Goal: Information Seeking & Learning: Check status

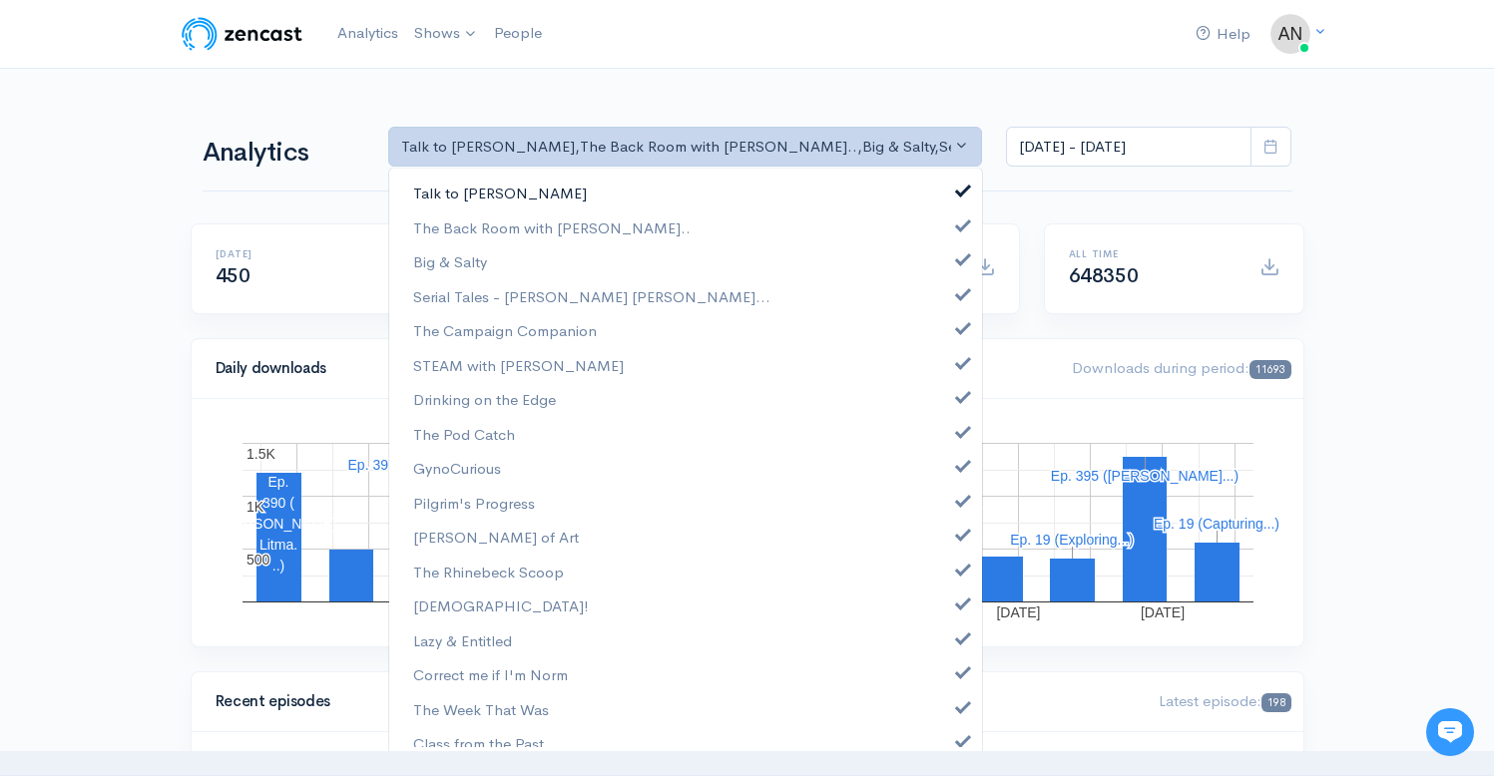
click at [959, 189] on span at bounding box center [963, 188] width 8 height 15
select select "10316"
click at [947, 266] on link "Big & Salty" at bounding box center [685, 262] width 593 height 35
click at [959, 286] on span at bounding box center [963, 291] width 8 height 15
click at [959, 329] on span at bounding box center [963, 325] width 8 height 15
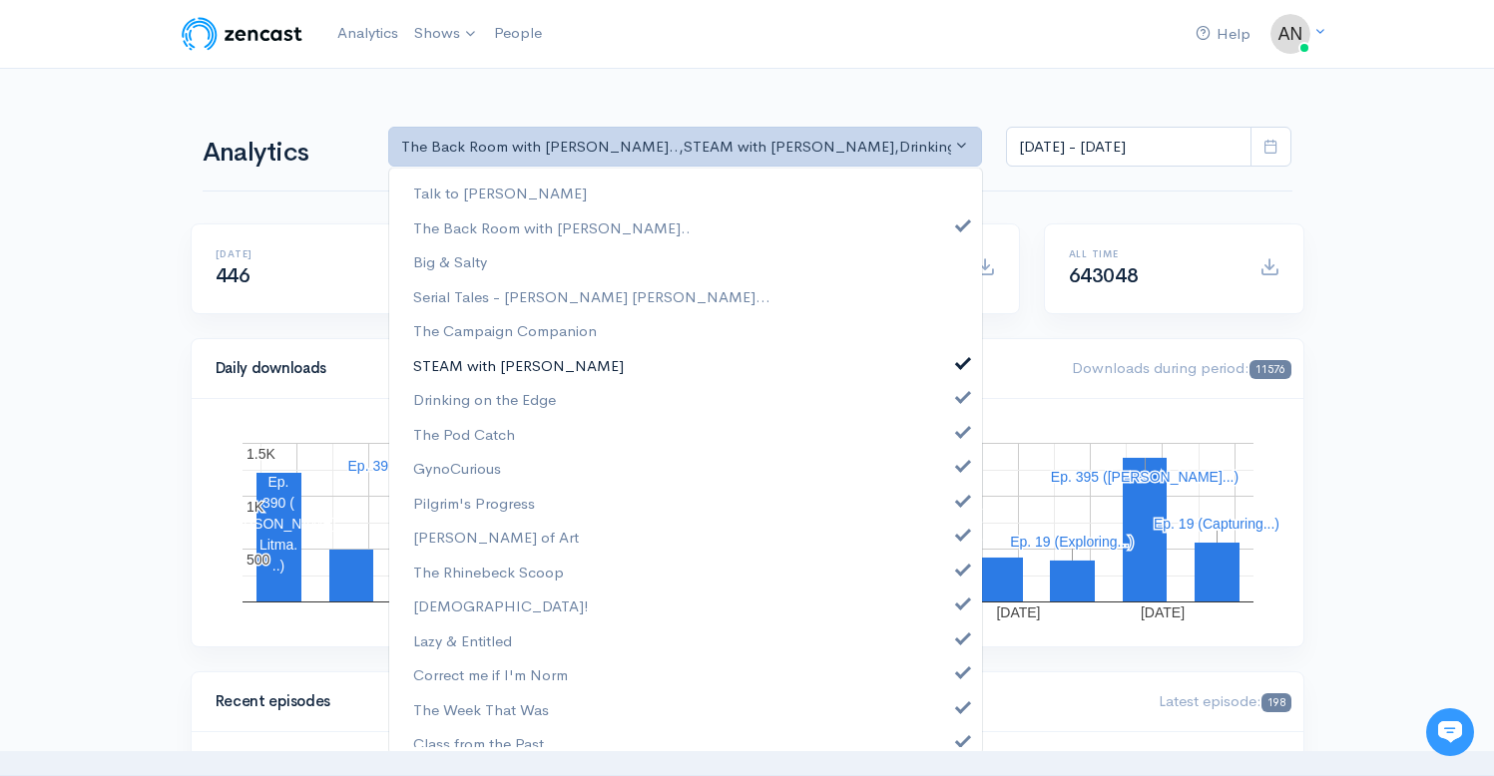
click at [959, 363] on span at bounding box center [963, 360] width 8 height 15
click at [959, 396] on span at bounding box center [963, 394] width 8 height 15
click at [959, 434] on span at bounding box center [963, 429] width 8 height 15
click at [959, 469] on span at bounding box center [963, 463] width 8 height 15
click at [948, 508] on link "Pilgrim's Progress" at bounding box center [685, 503] width 593 height 35
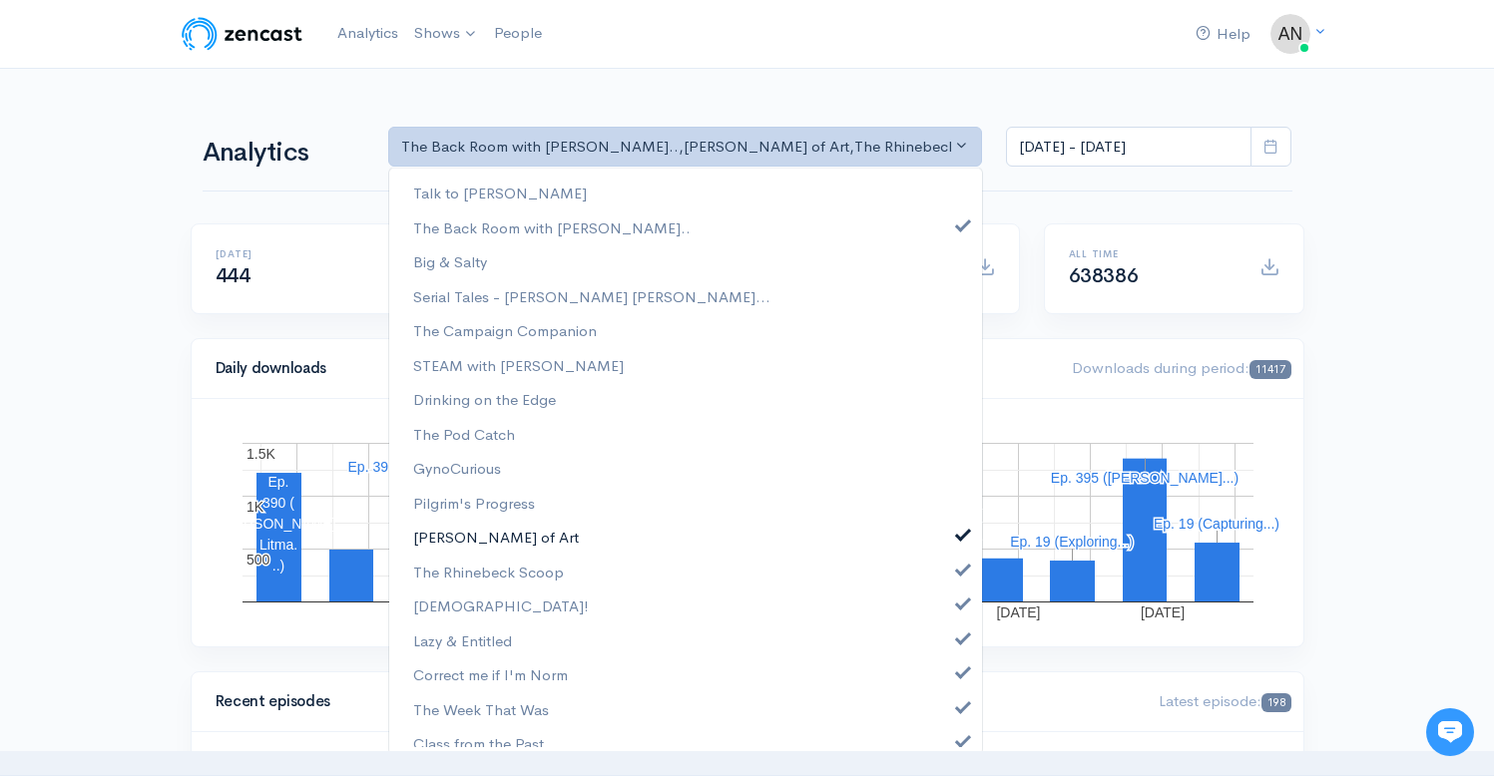
click at [959, 534] on span at bounding box center [963, 532] width 8 height 15
click at [949, 576] on link "The Rhinebeck Scoop" at bounding box center [685, 572] width 593 height 35
click at [949, 612] on link "[DEMOGRAPHIC_DATA]!" at bounding box center [685, 606] width 593 height 35
click at [950, 645] on link "Lazy & Entitled" at bounding box center [685, 641] width 593 height 35
click at [950, 688] on link "Correct me if I'm Norm" at bounding box center [685, 675] width 593 height 35
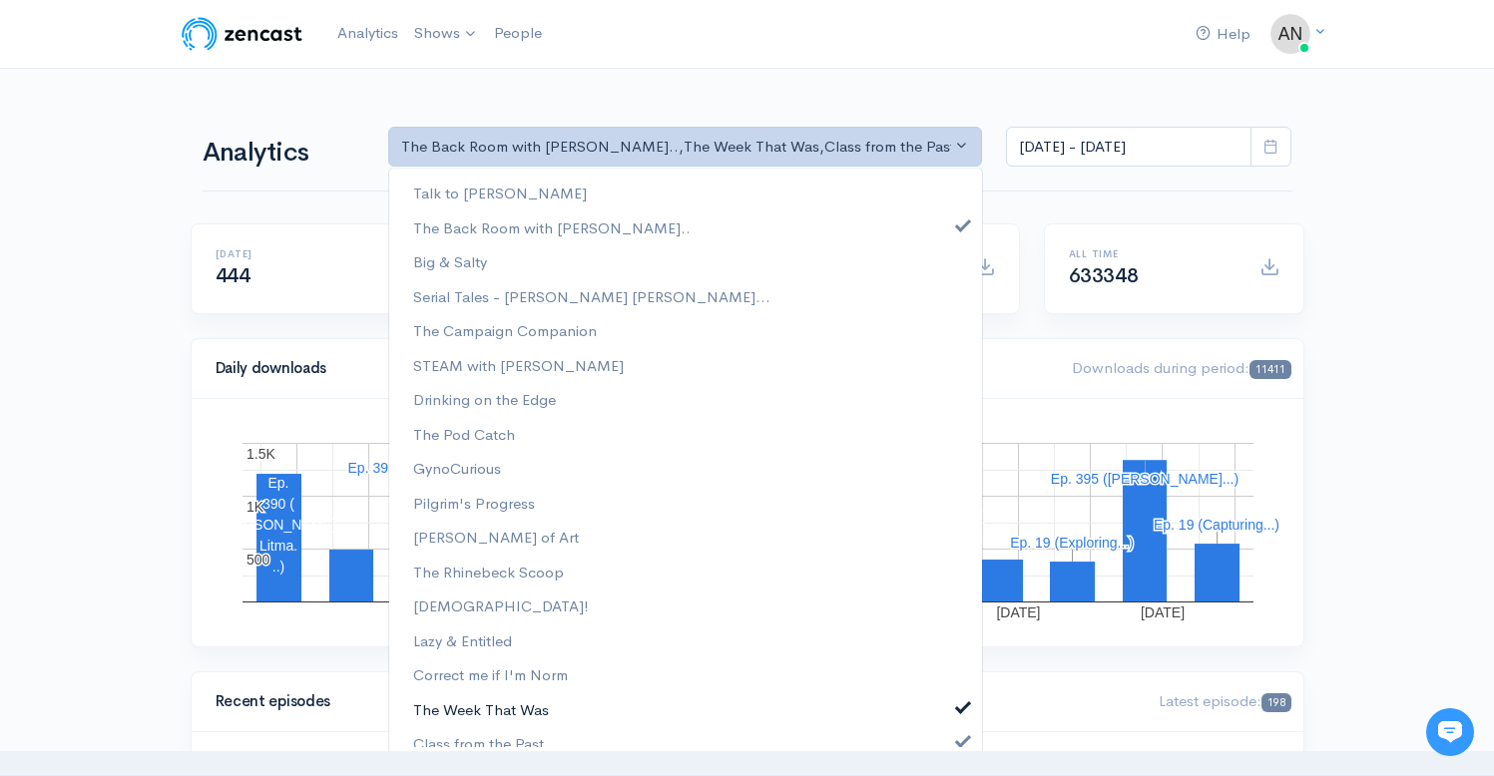
click at [948, 717] on link "The Week That Was" at bounding box center [685, 710] width 593 height 35
click at [959, 743] on span at bounding box center [963, 739] width 8 height 15
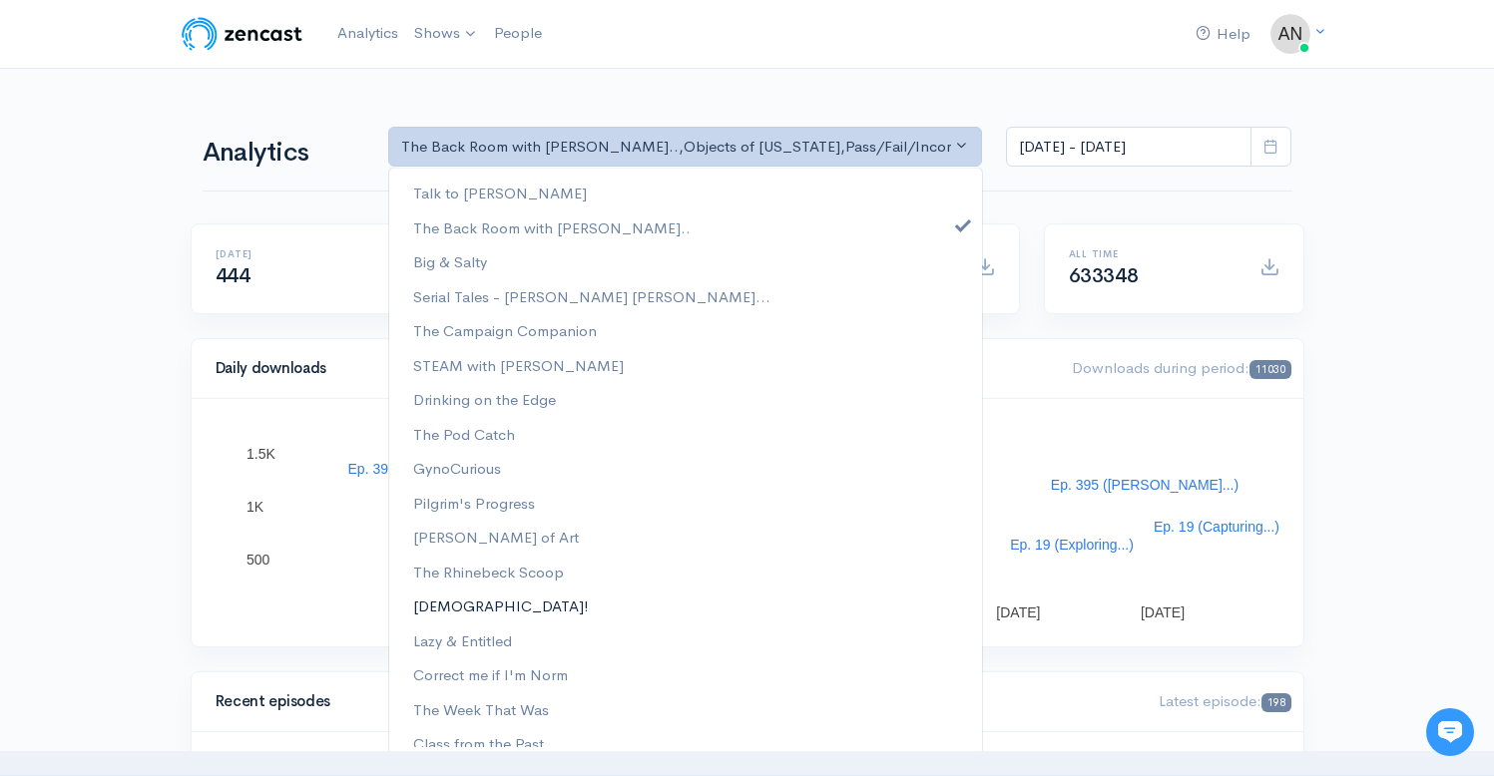
scroll to position [255, 0]
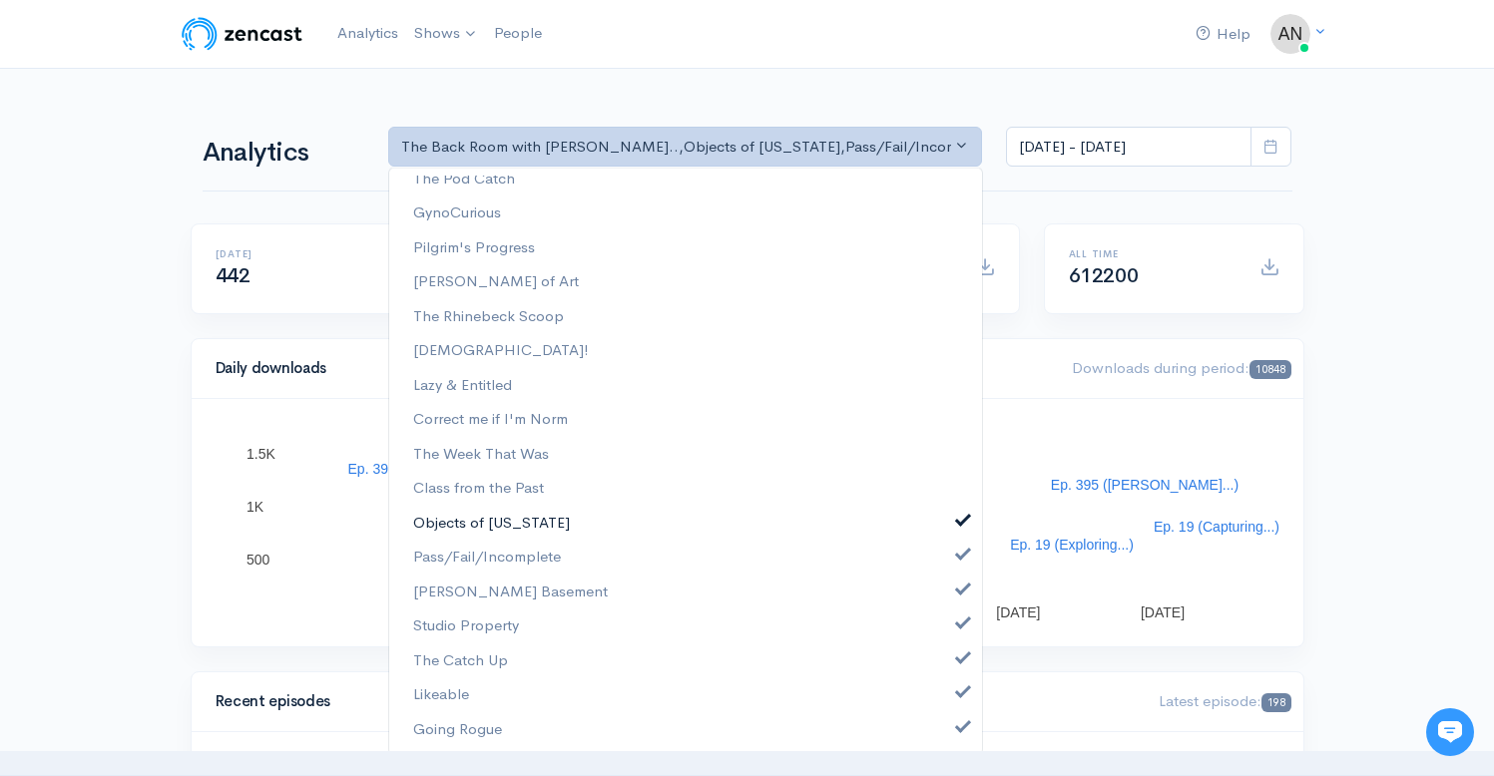
click at [959, 515] on span at bounding box center [963, 518] width 8 height 15
click at [959, 548] on span at bounding box center [963, 552] width 8 height 15
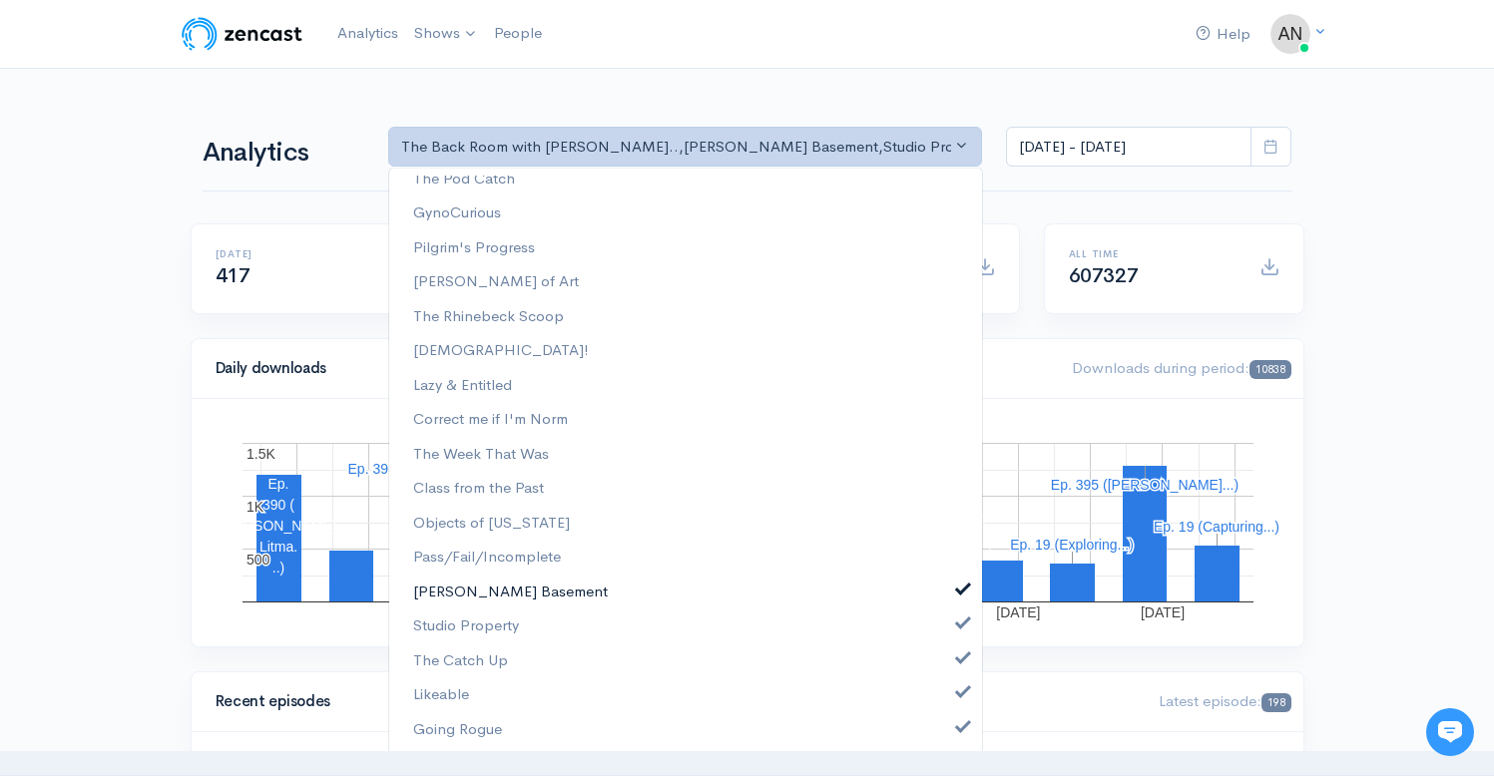
click at [938, 596] on link "[PERSON_NAME] Basement" at bounding box center [685, 592] width 593 height 35
click at [959, 624] on span at bounding box center [963, 621] width 8 height 15
click at [950, 664] on link "The Catch Up" at bounding box center [685, 661] width 593 height 35
click at [959, 690] on span at bounding box center [963, 690] width 8 height 15
click at [959, 722] on span at bounding box center [963, 725] width 8 height 15
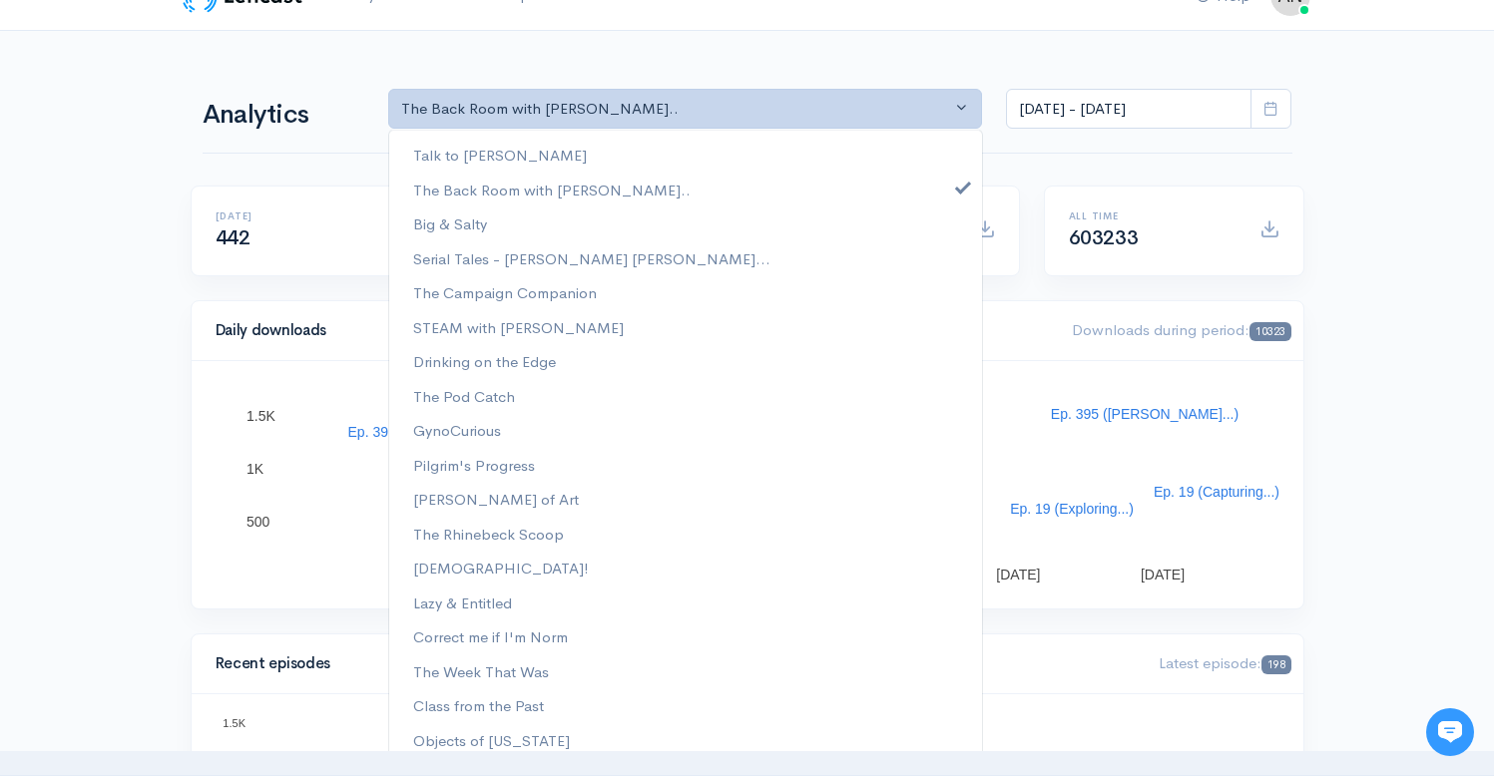
scroll to position [0, 0]
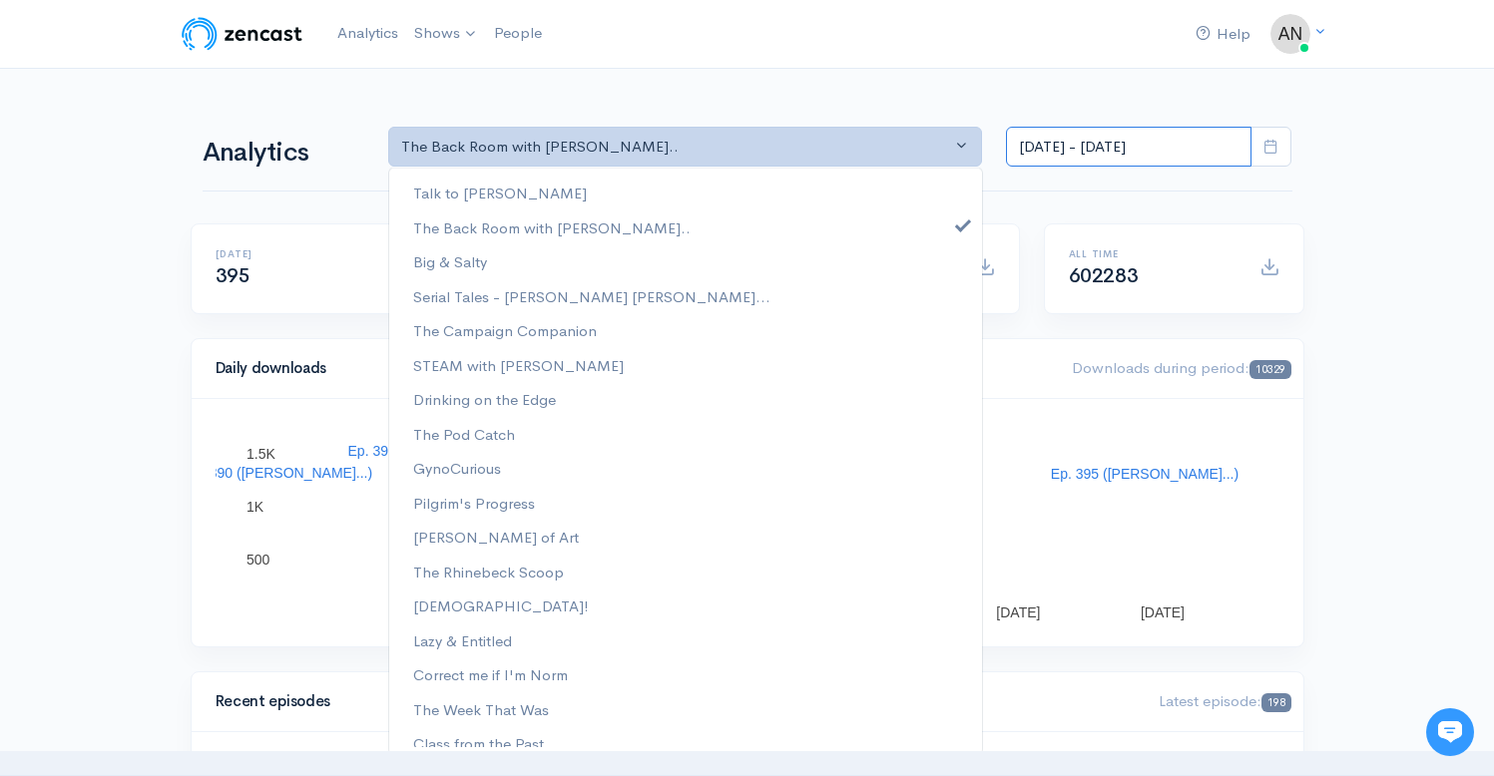
click at [1099, 145] on input "[DATE] - [DATE]" at bounding box center [1129, 147] width 246 height 41
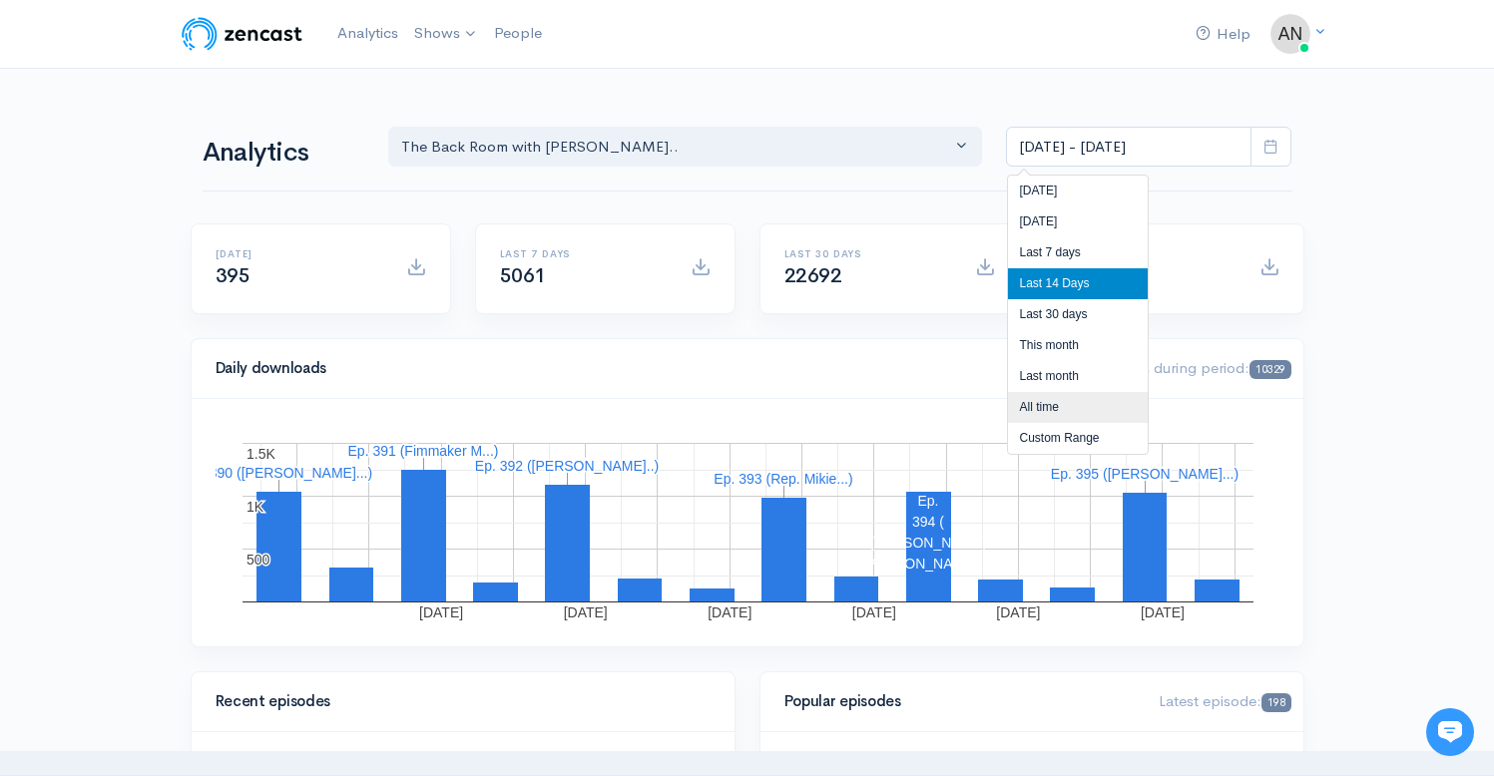
click at [1052, 400] on li "All time" at bounding box center [1078, 407] width 140 height 31
type input "[DATE] - [DATE]"
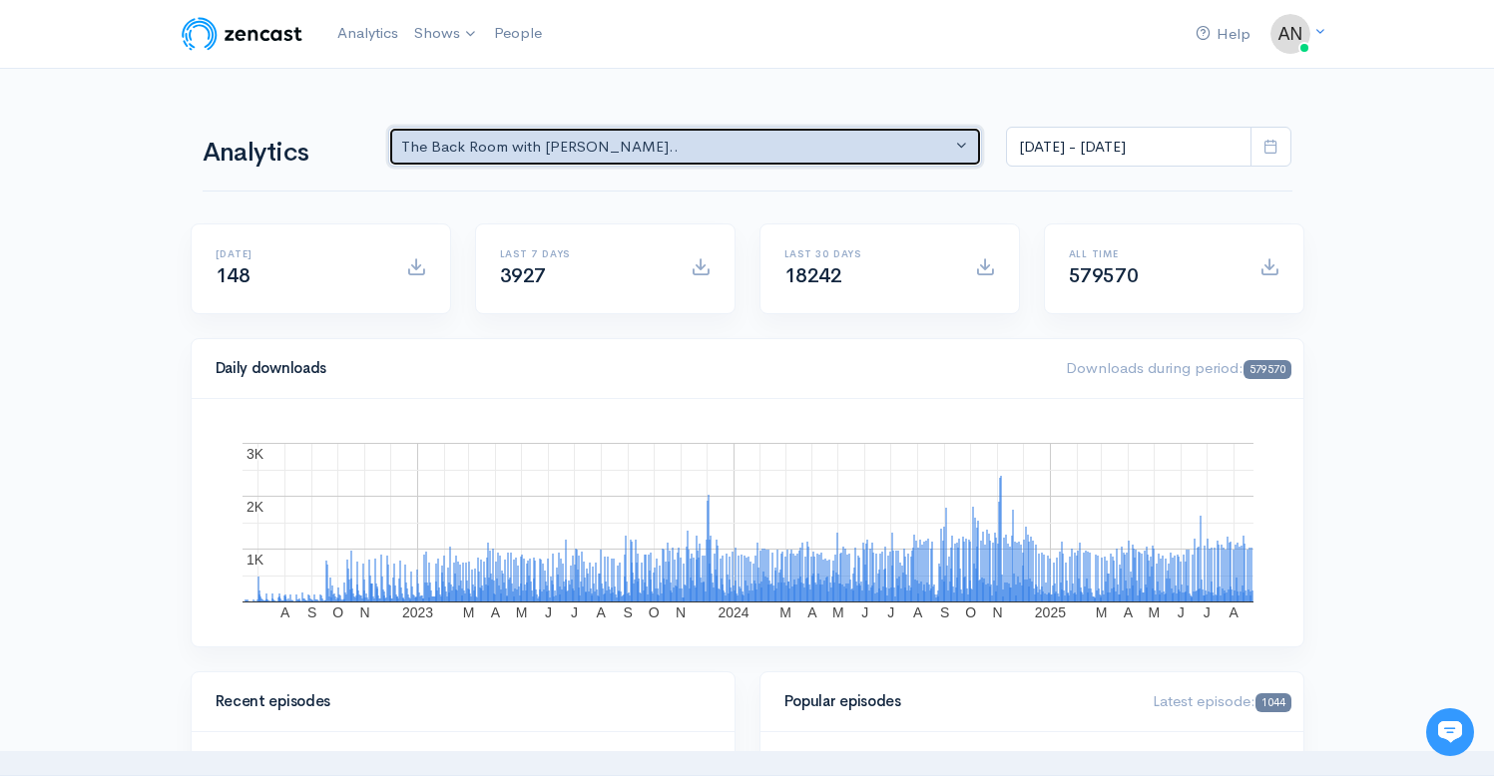
click at [706, 148] on div "The Back Room with [PERSON_NAME].." at bounding box center [676, 147] width 551 height 23
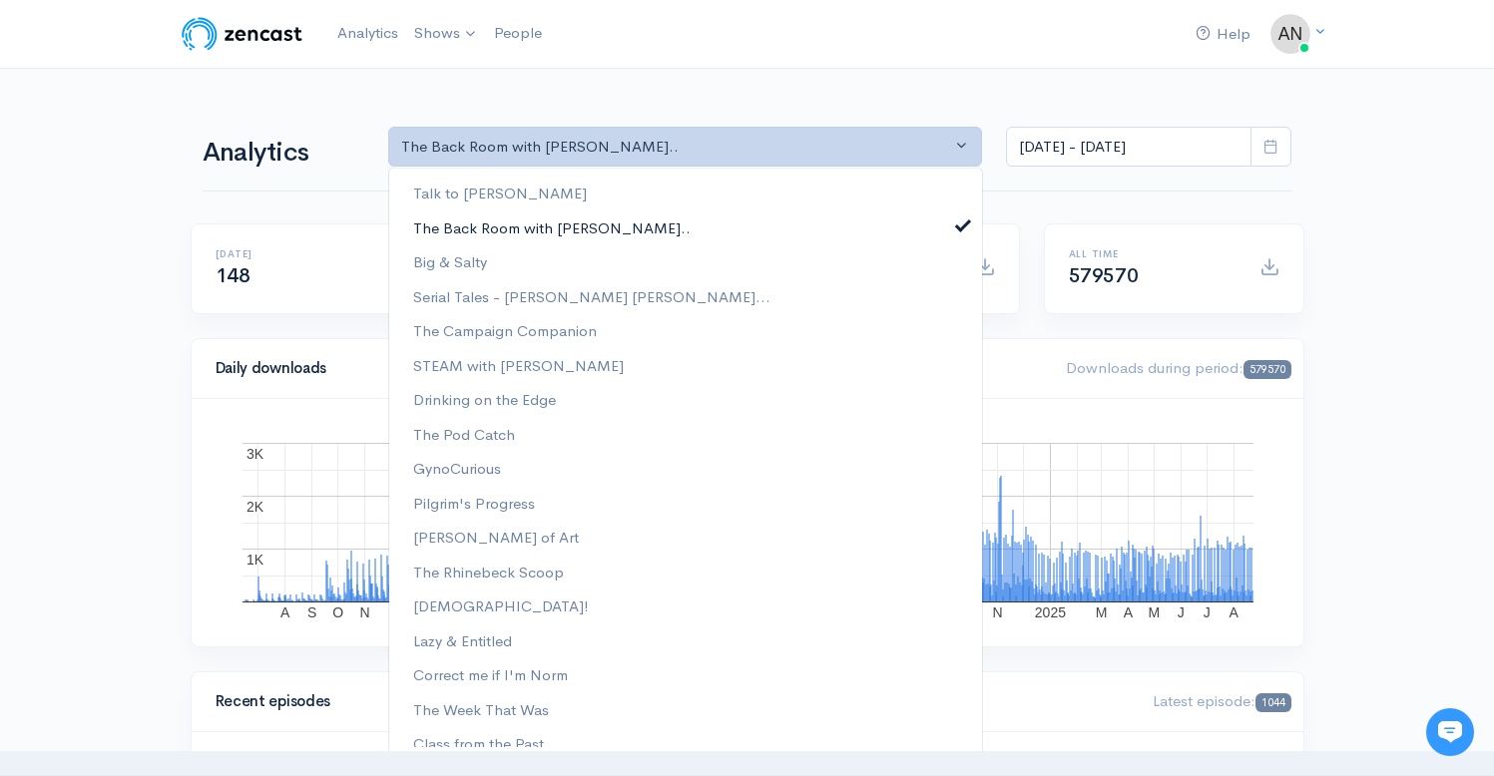
click at [959, 224] on span at bounding box center [963, 223] width 8 height 15
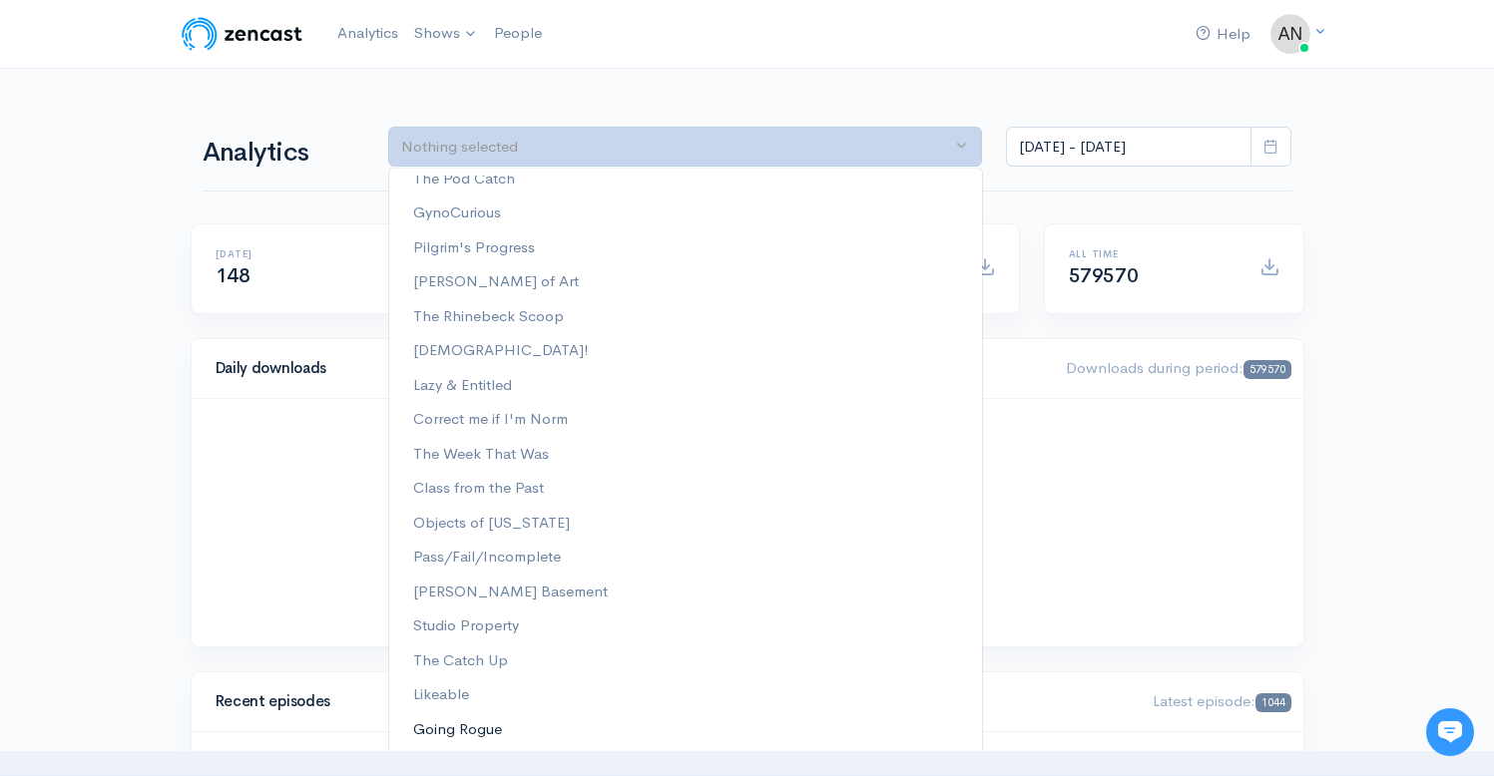
click at [471, 721] on span "Going Rogue" at bounding box center [457, 730] width 89 height 23
select select "15466"
